Goal: Information Seeking & Learning: Learn about a topic

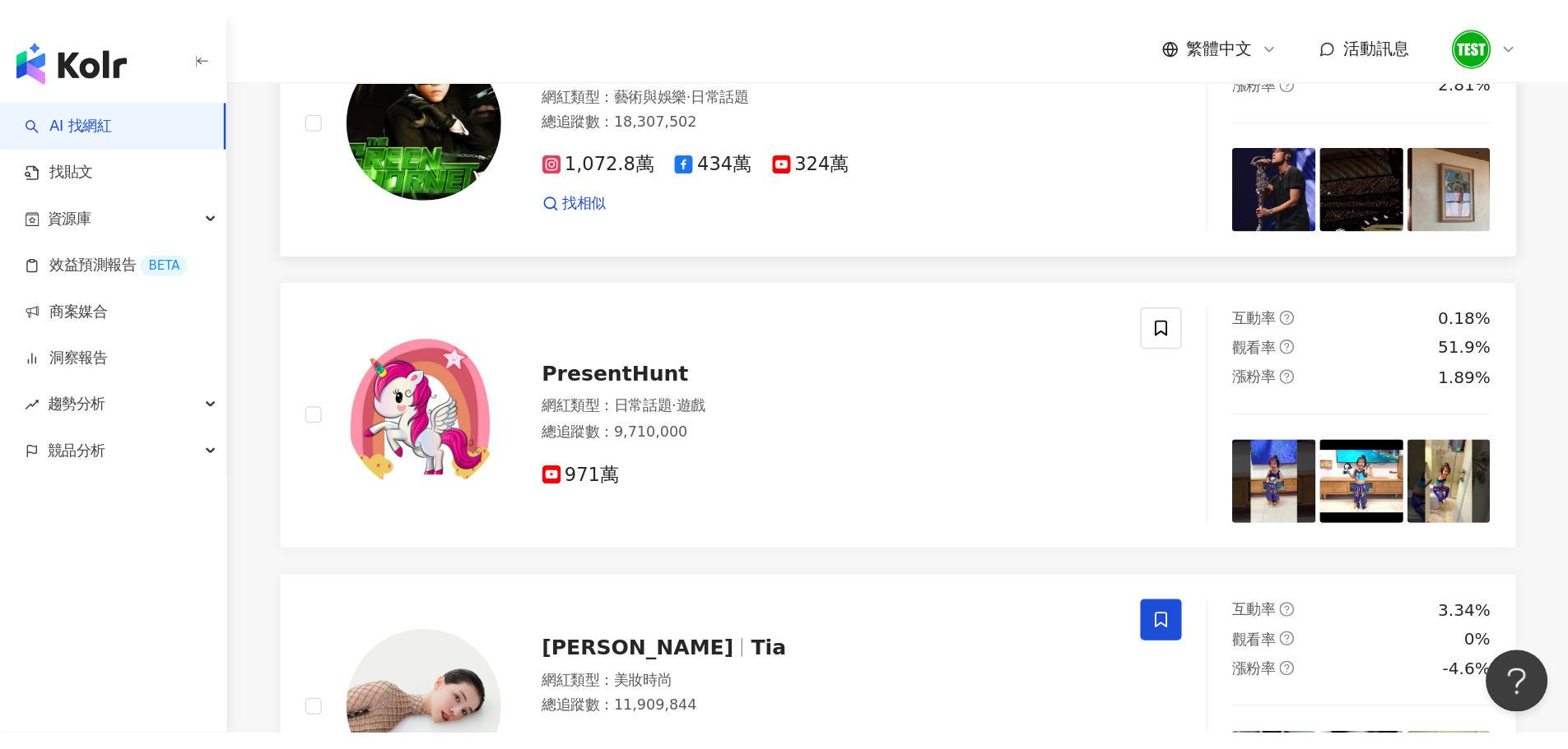
scroll to position [987, 0]
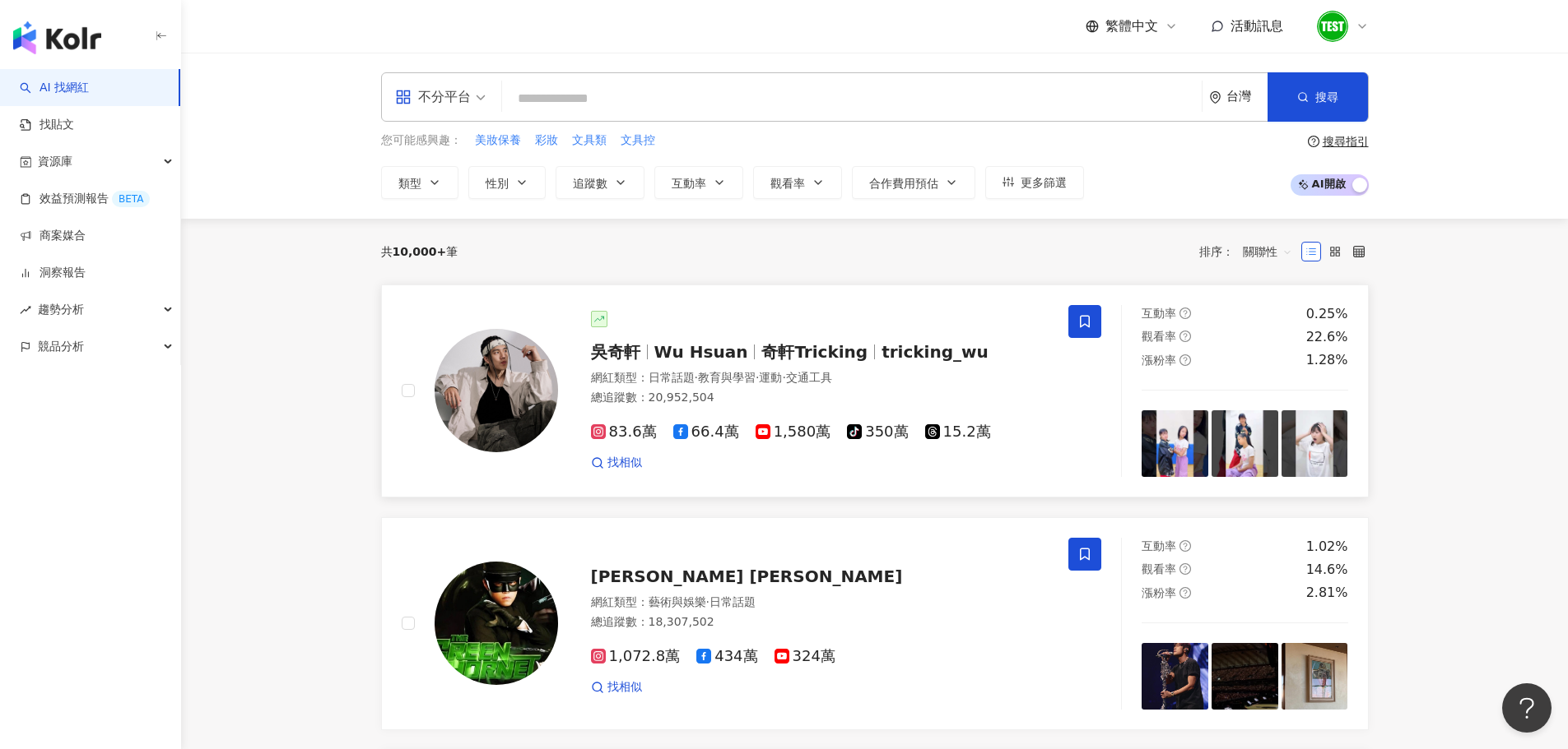
click at [650, 305] on div "吳奇軒 Wu Hsuan 奇軒Tricking tricking_wu 網紅類型 ： 日常話題 · 教育與學習 · 運動 · 交通工具 總追蹤數 ： 20,9…" at bounding box center [735, 391] width 667 height 172
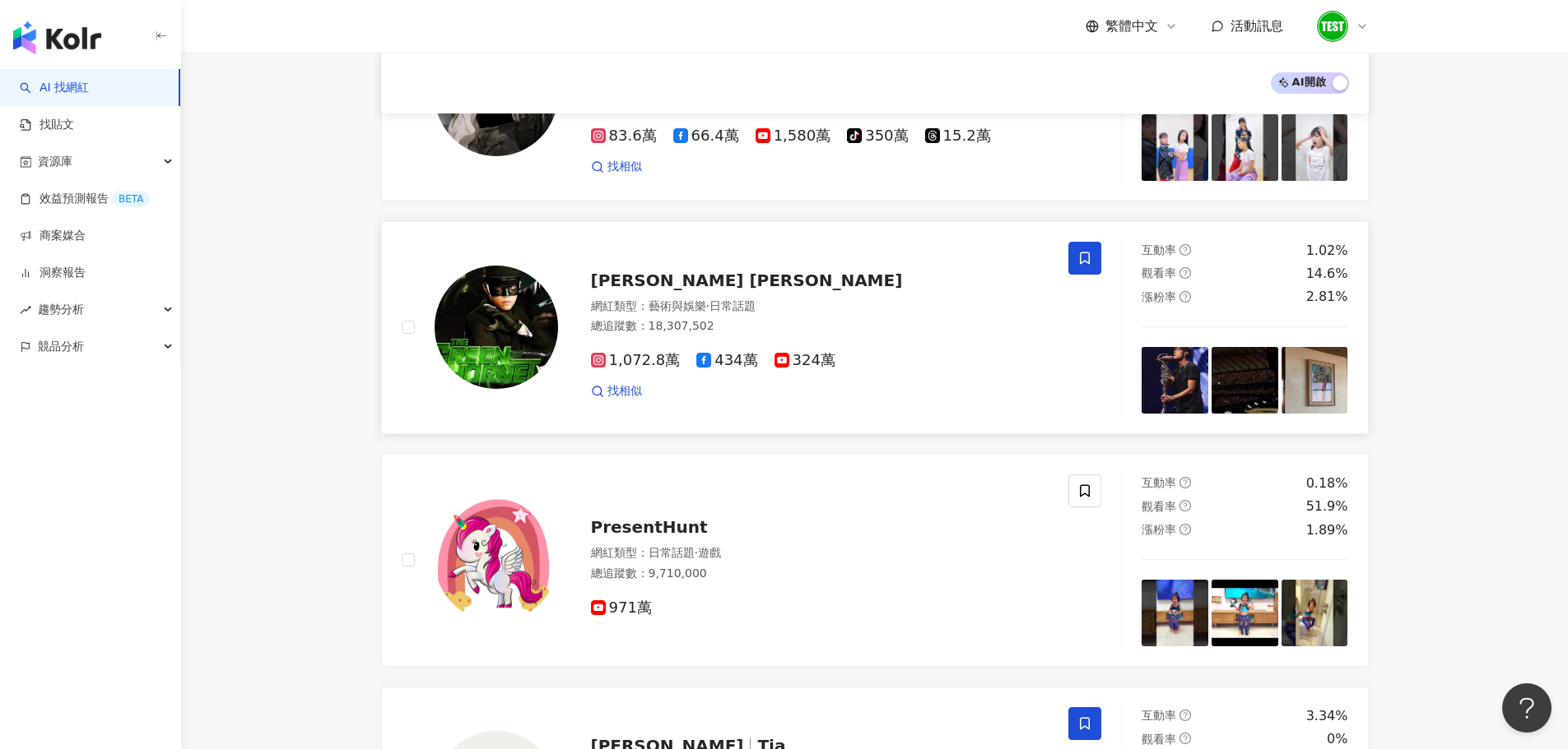
scroll to position [329, 0]
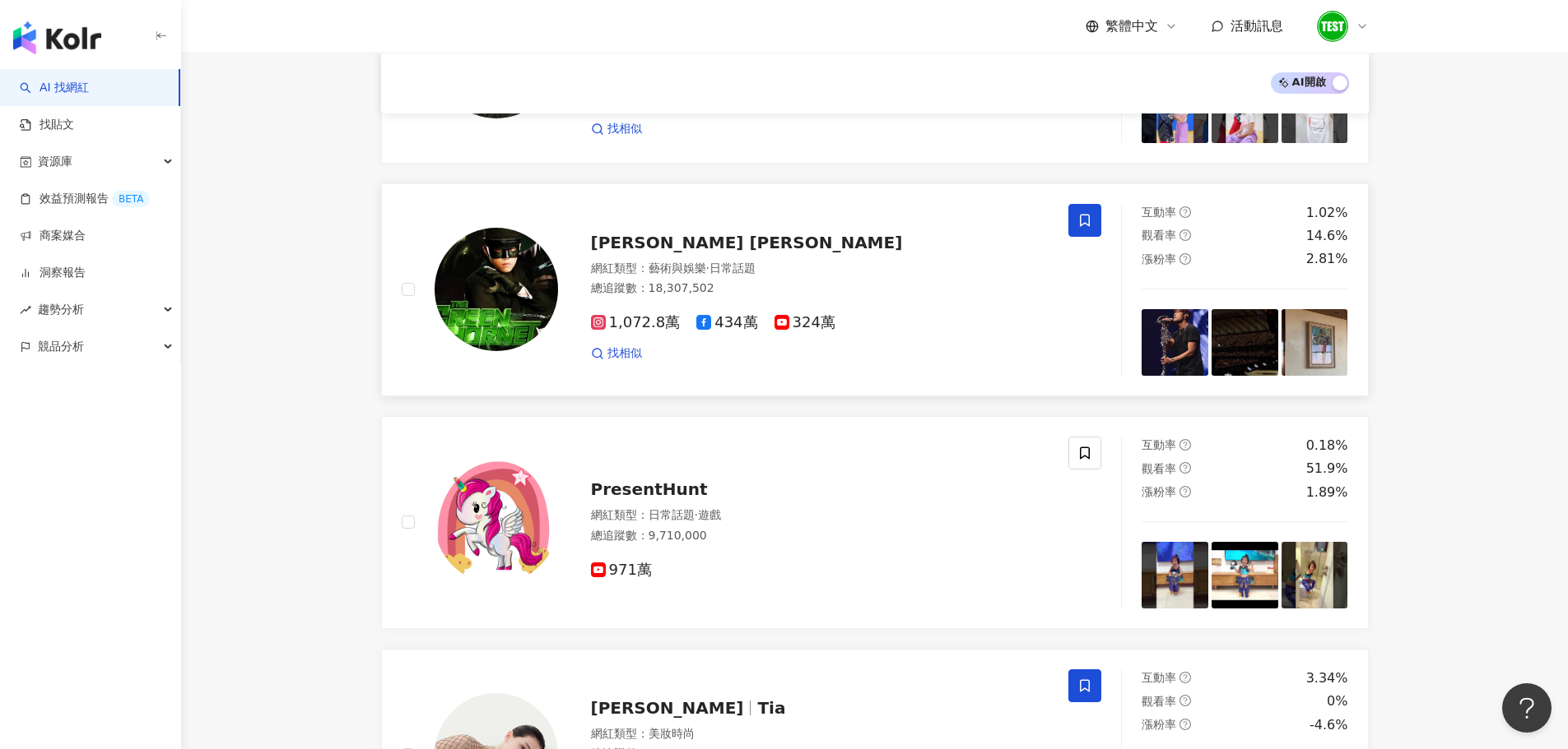
click at [786, 235] on div "[PERSON_NAME] [PERSON_NAME]" at bounding box center [820, 243] width 458 height 23
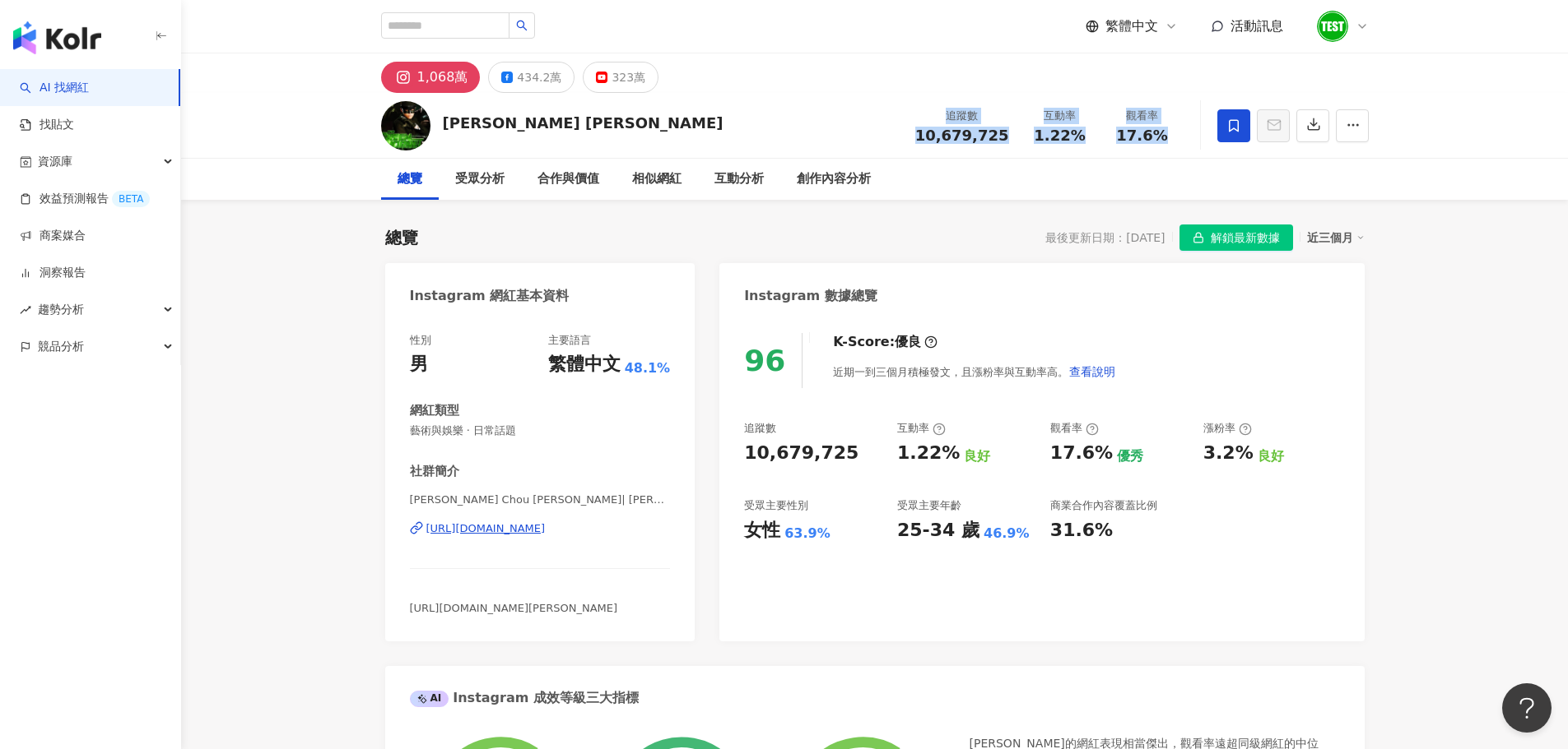
drag, startPoint x: 944, startPoint y: 113, endPoint x: 1199, endPoint y: 127, distance: 255.4
click at [1199, 127] on div "Jay Chou 周杰倫 追蹤數 10,679,725 互動率 1.22% 觀看率 17.6%" at bounding box center [875, 125] width 1054 height 65
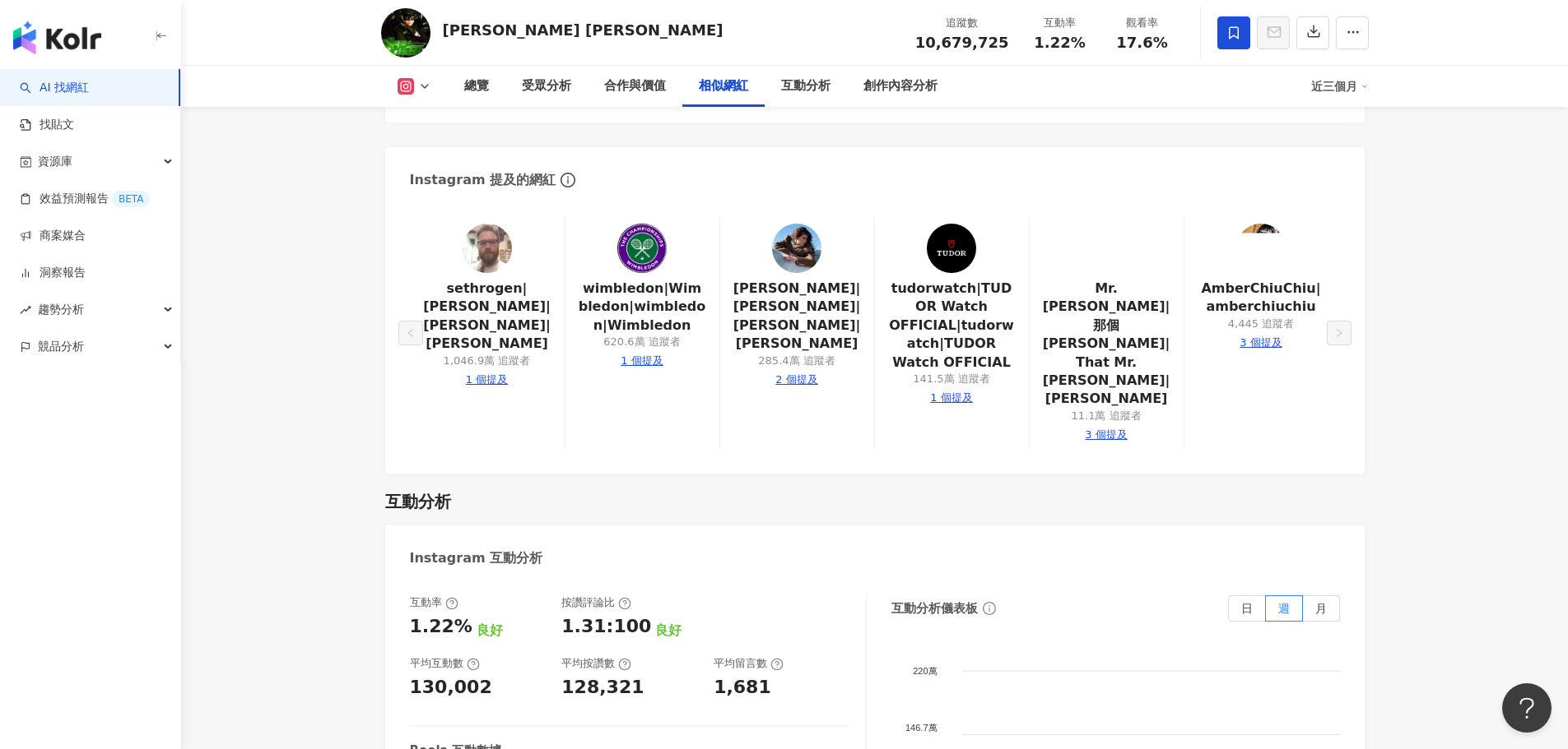
scroll to position [3209, 0]
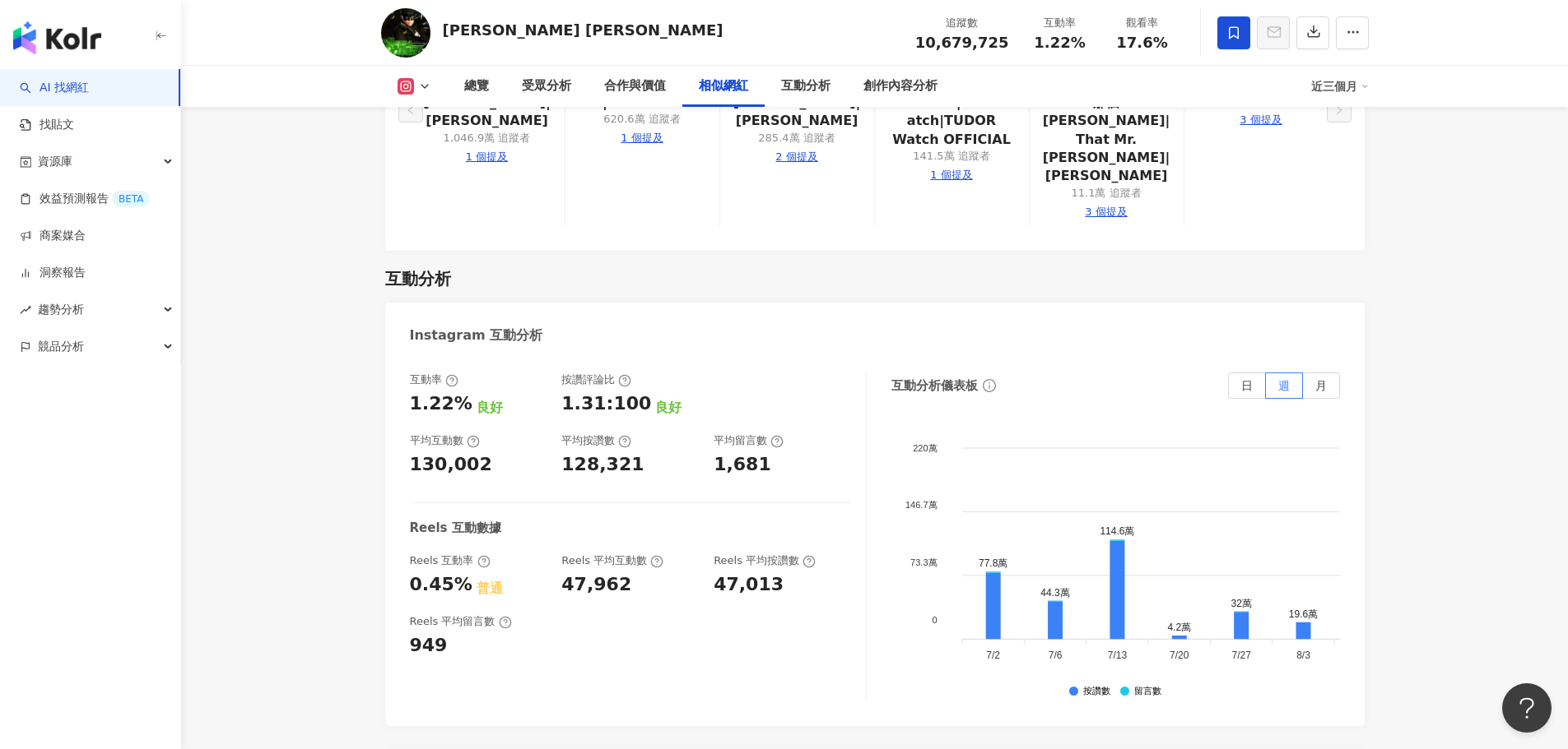
click at [434, 81] on button at bounding box center [414, 86] width 67 height 16
click at [439, 197] on button "YouTube" at bounding box center [440, 192] width 99 height 23
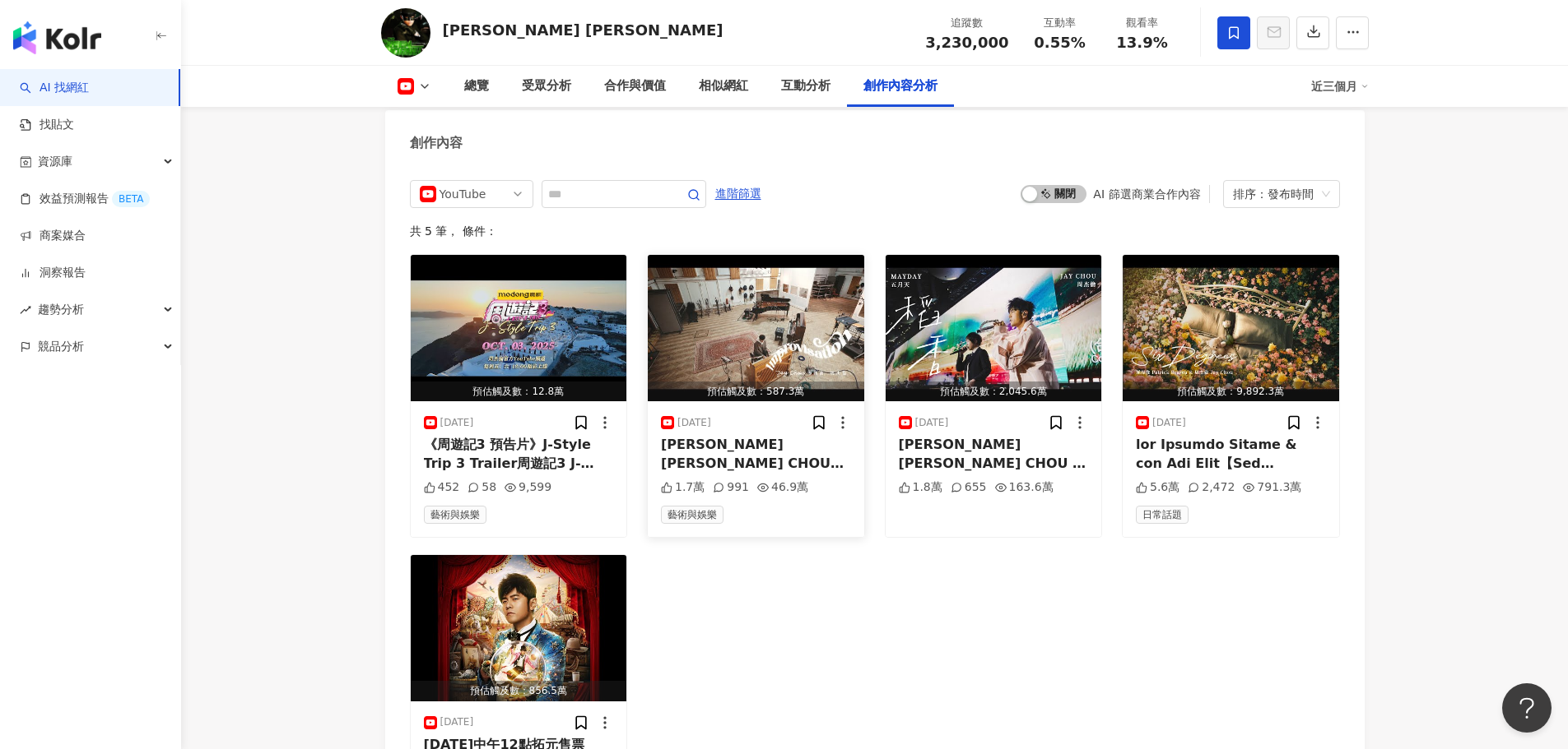
scroll to position [3949, 0]
